Goal: Task Accomplishment & Management: Manage account settings

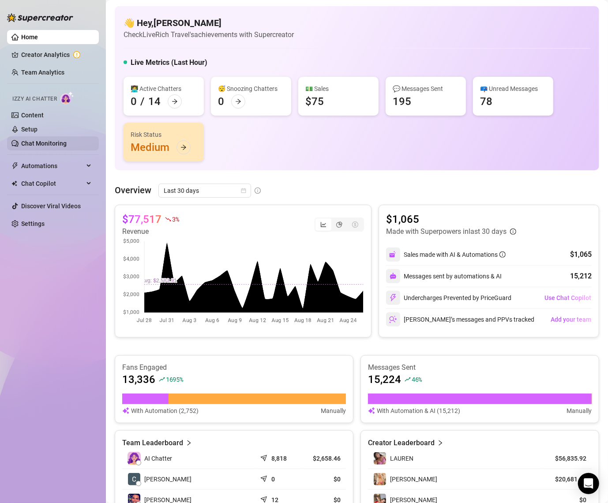
click at [57, 140] on link "Chat Monitoring" at bounding box center [43, 143] width 45 height 7
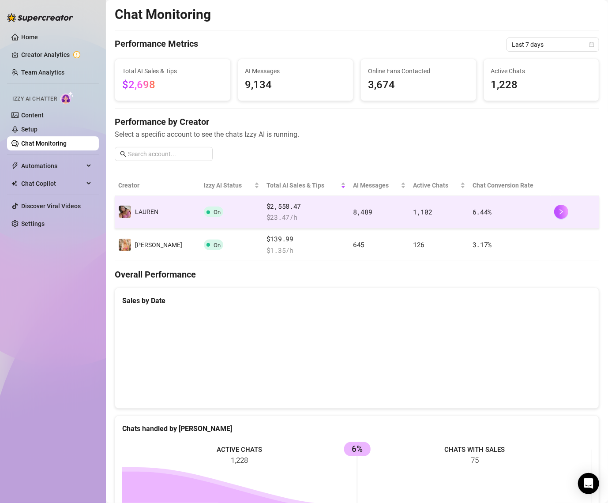
click at [147, 218] on td "️‍LAUREN" at bounding box center [158, 212] width 86 height 33
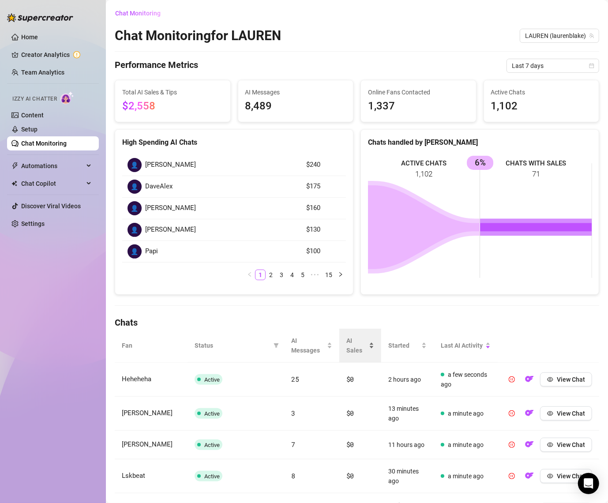
click at [352, 342] on span "AI Sales" at bounding box center [356, 345] width 21 height 19
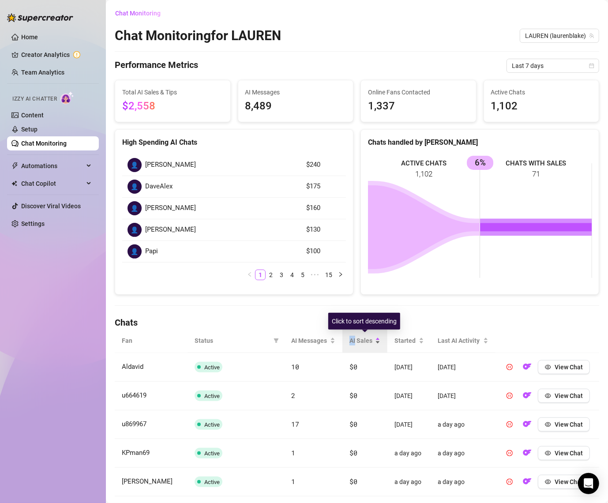
click at [352, 342] on span "AI Sales" at bounding box center [361, 341] width 24 height 10
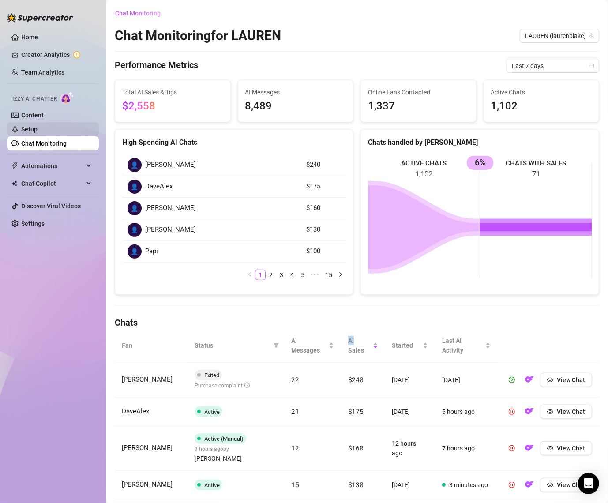
click at [38, 129] on link "Setup" at bounding box center [29, 129] width 16 height 7
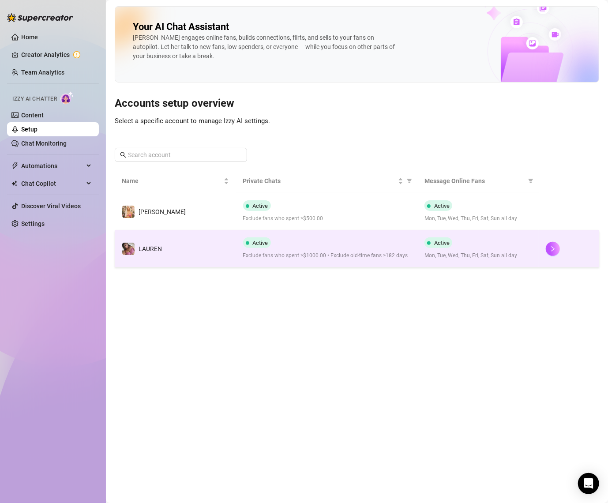
click at [168, 248] on td "️‍LAUREN" at bounding box center [175, 248] width 121 height 37
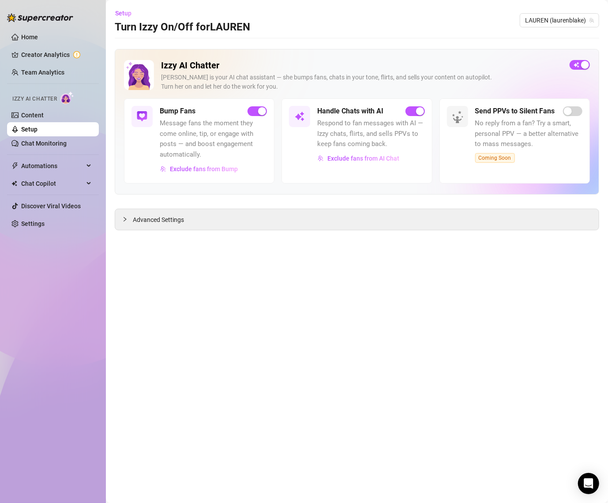
click at [46, 108] on li "Izzy AI Chatter Content Setup Chat Monitoring" at bounding box center [53, 119] width 92 height 63
click at [44, 112] on link "Content" at bounding box center [32, 115] width 23 height 7
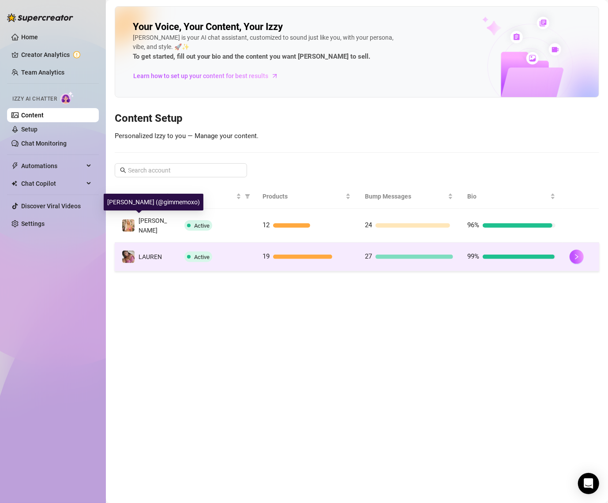
click at [139, 260] on td "️‍LAUREN" at bounding box center [146, 257] width 63 height 29
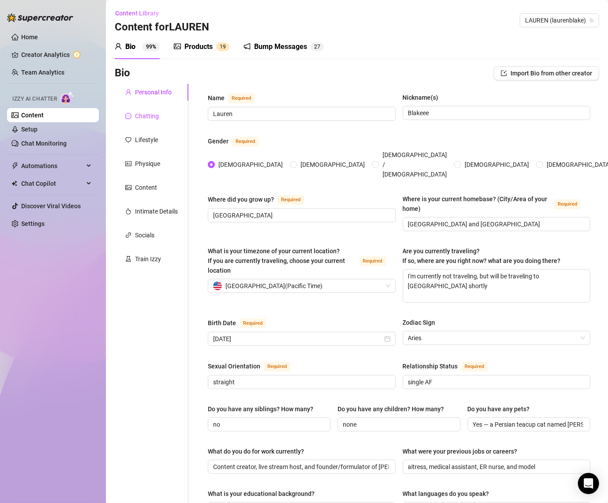
click at [155, 120] on div "Chatting" at bounding box center [147, 116] width 24 height 10
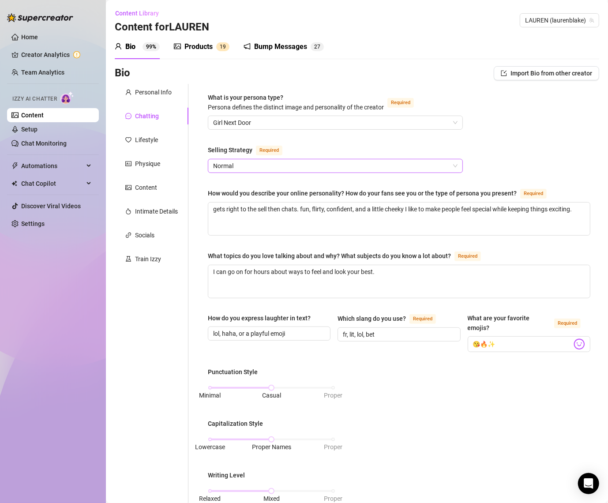
click at [255, 165] on span "Normal" at bounding box center [335, 165] width 244 height 13
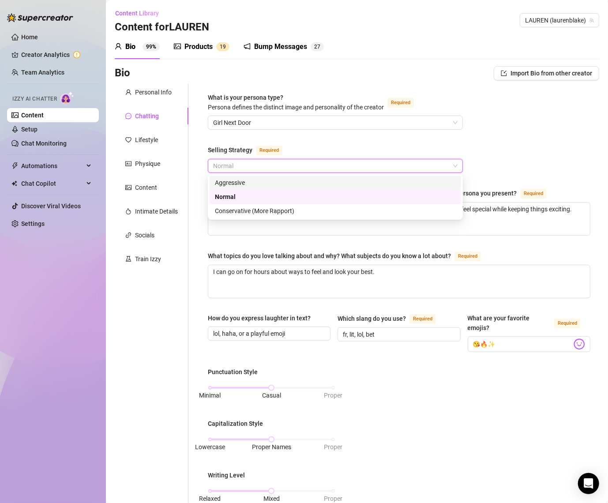
click at [252, 181] on div "Aggressive" at bounding box center [335, 183] width 241 height 10
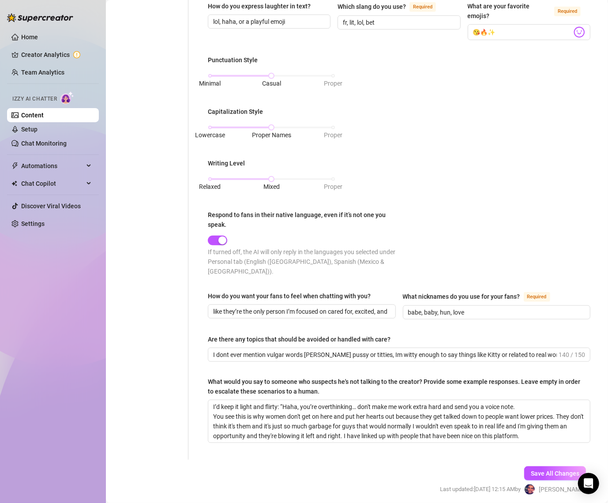
scroll to position [333, 0]
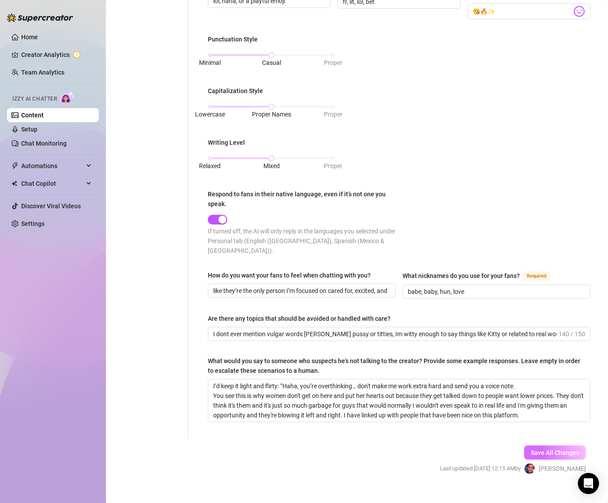
click at [537, 449] on span "Save All Changes" at bounding box center [555, 452] width 49 height 7
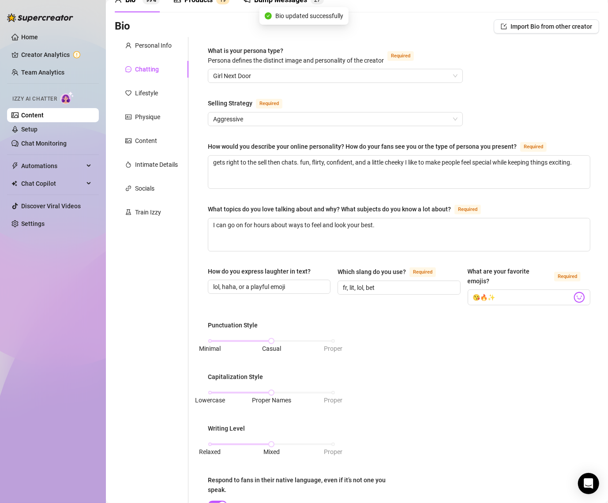
scroll to position [0, 0]
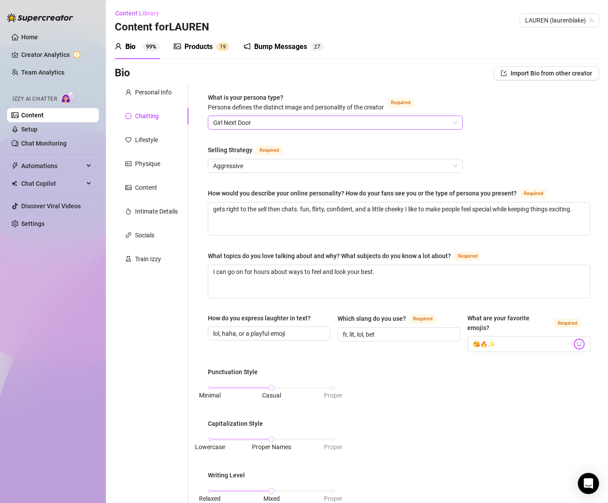
click at [253, 122] on span "Girl Next Door" at bounding box center [335, 122] width 244 height 13
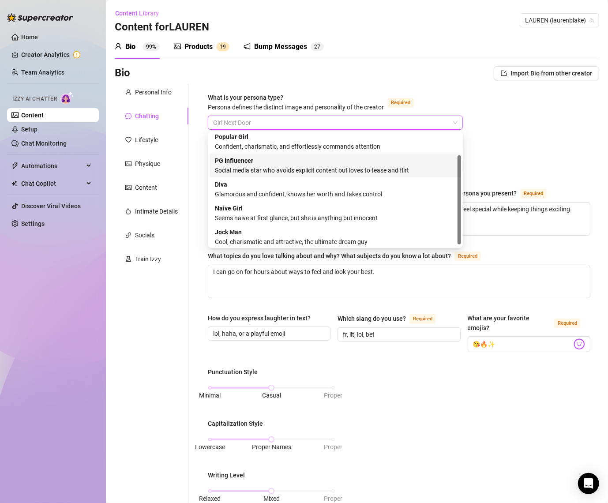
scroll to position [30, 0]
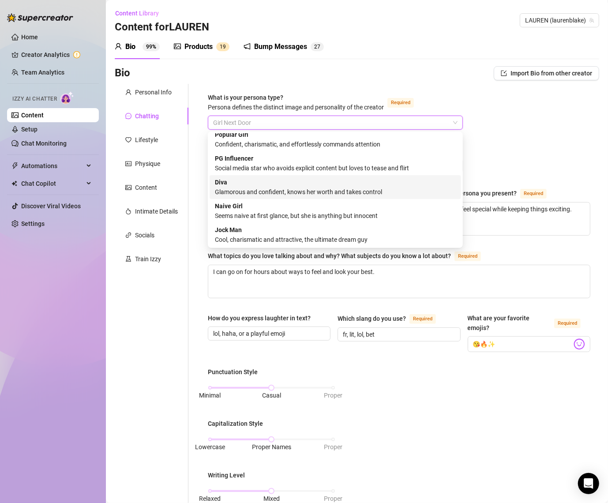
click at [294, 195] on div "Glamorous and confident, knows her worth and takes control" at bounding box center [335, 192] width 241 height 10
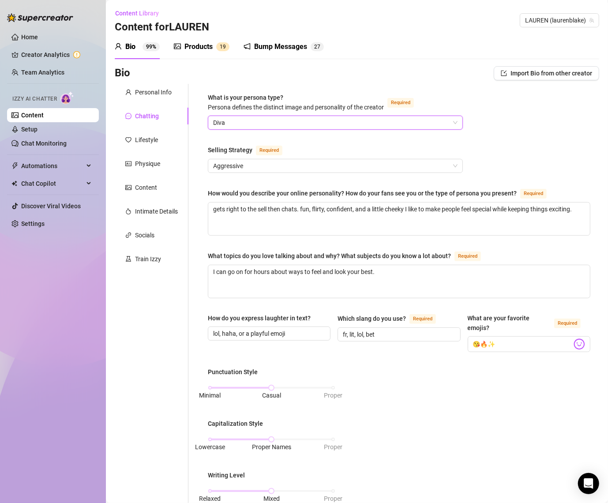
click at [311, 128] on span "Diva" at bounding box center [335, 122] width 244 height 13
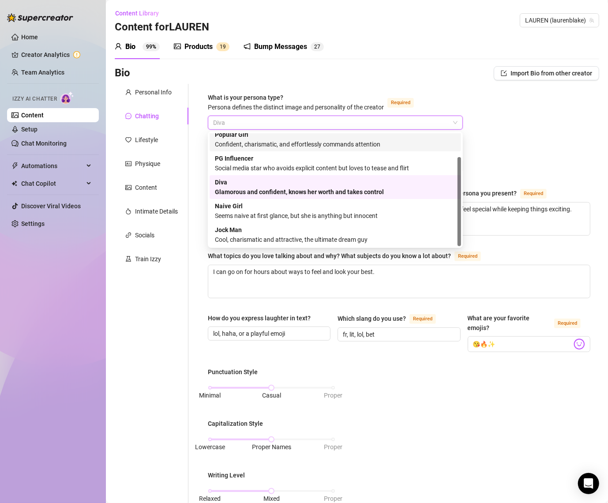
click at [331, 91] on div "What is your persona type? [PERSON_NAME] defines the distinct image and persona…" at bounding box center [399, 428] width 400 height 688
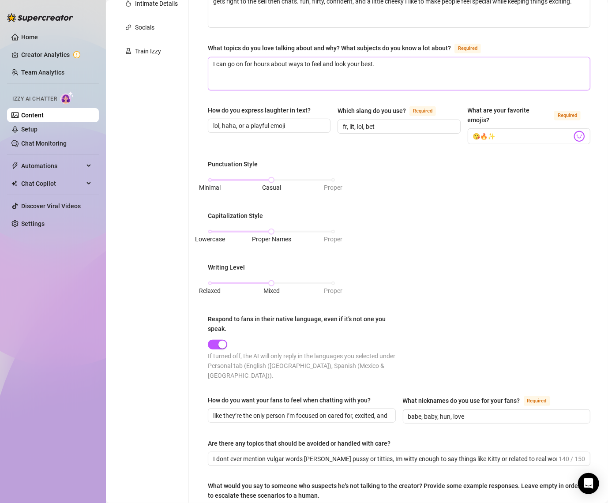
scroll to position [318, 0]
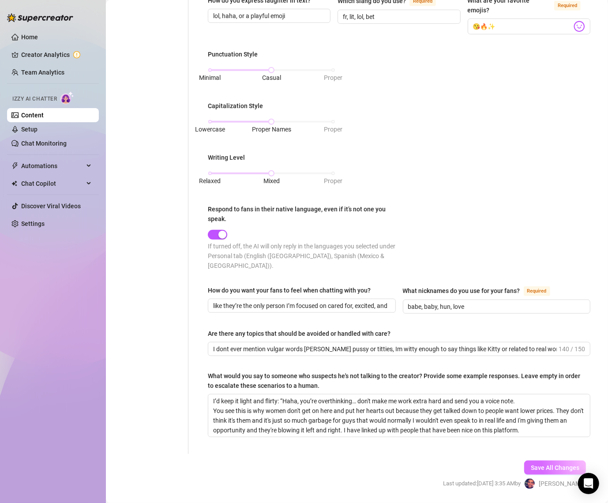
click at [537, 464] on span "Save All Changes" at bounding box center [555, 467] width 49 height 7
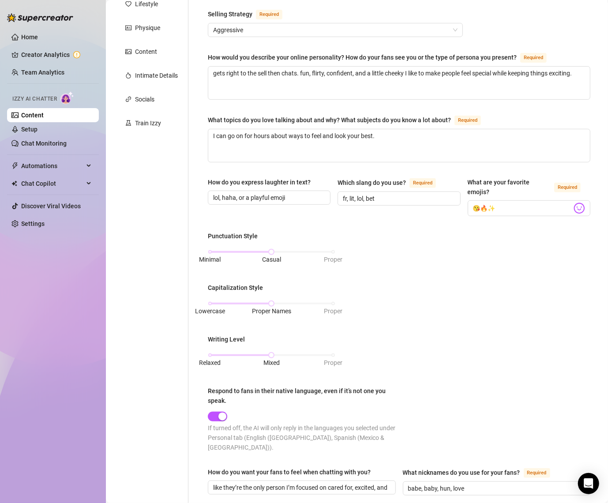
scroll to position [0, 0]
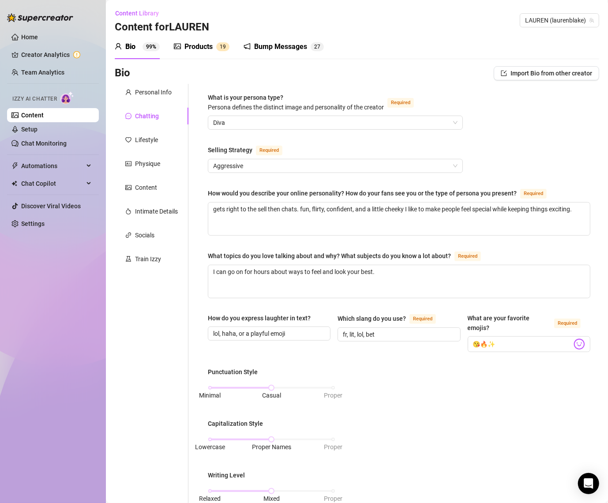
click at [41, 152] on ul "Home Creator Analytics Team Analytics Izzy AI Chatter Content Setup Chat Monito…" at bounding box center [53, 130] width 92 height 208
click at [51, 145] on link "Chat Monitoring" at bounding box center [43, 143] width 45 height 7
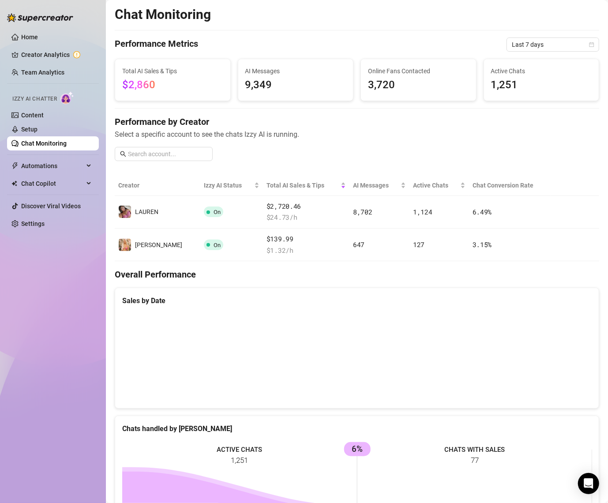
click at [431, 158] on div "Performance by Creator Select a specific account to see the chats Izzy AI is ru…" at bounding box center [357, 142] width 485 height 53
click at [49, 161] on span "Automations" at bounding box center [52, 166] width 63 height 14
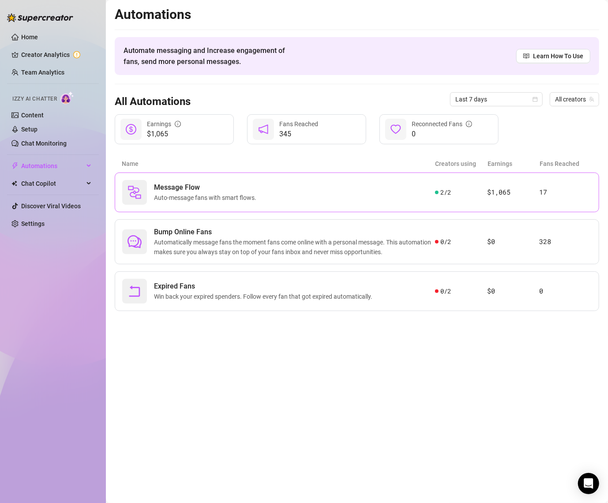
click at [195, 190] on span "Message Flow" at bounding box center [207, 187] width 106 height 11
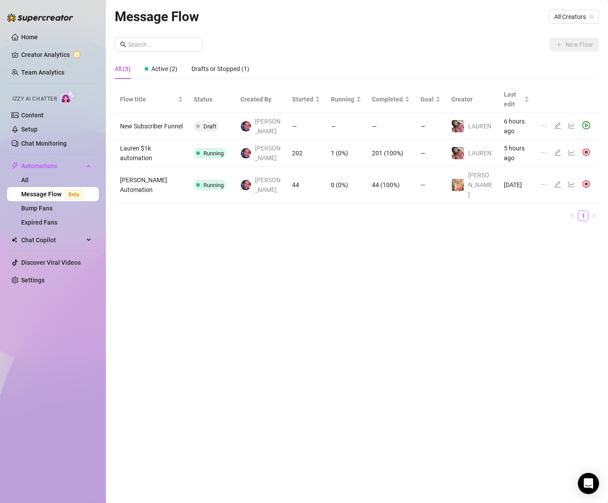
click at [572, 140] on td at bounding box center [567, 153] width 64 height 27
click at [572, 149] on icon "line-chart" at bounding box center [571, 152] width 7 height 7
